Goal: Task Accomplishment & Management: Manage account settings

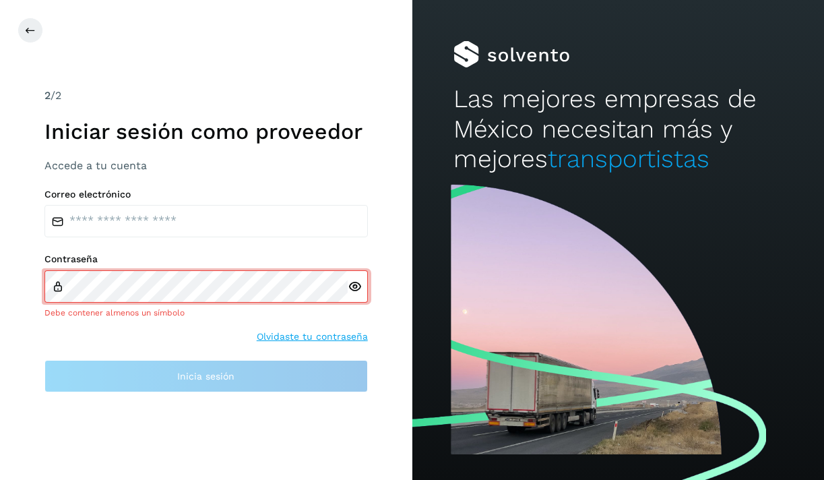
click at [354, 294] on div at bounding box center [358, 286] width 20 height 32
click at [352, 288] on icon at bounding box center [355, 287] width 14 height 14
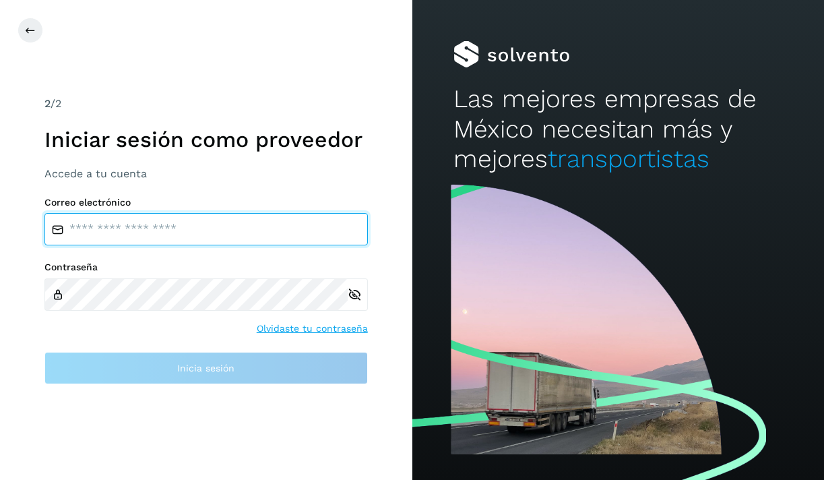
click at [212, 236] on input "email" at bounding box center [205, 229] width 323 height 32
type input "**********"
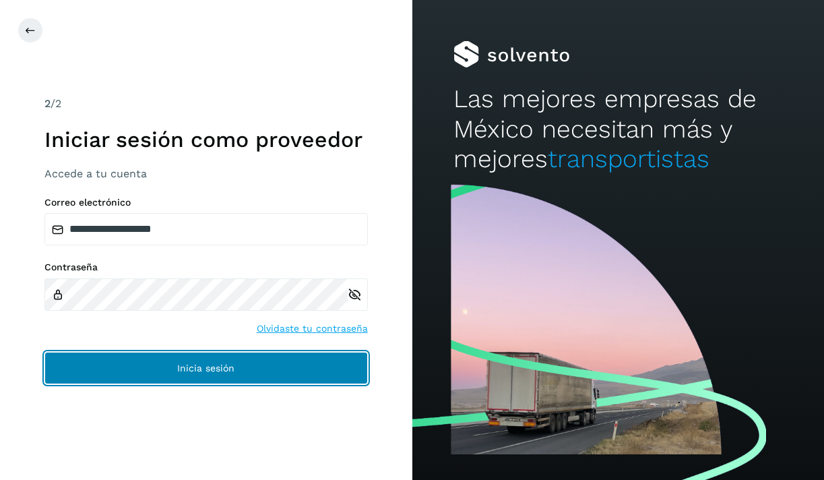
click at [220, 382] on button "Inicia sesión" at bounding box center [205, 368] width 323 height 32
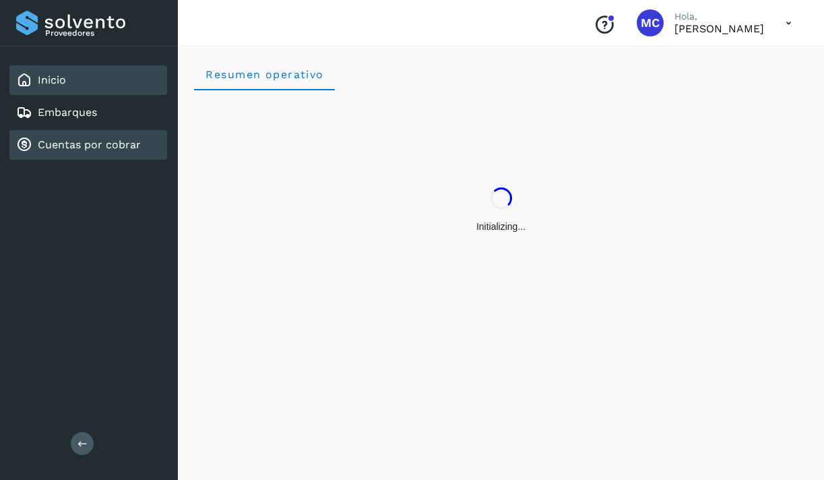
click at [103, 152] on div "Cuentas por cobrar" at bounding box center [78, 145] width 125 height 16
